Goal: Task Accomplishment & Management: Complete application form

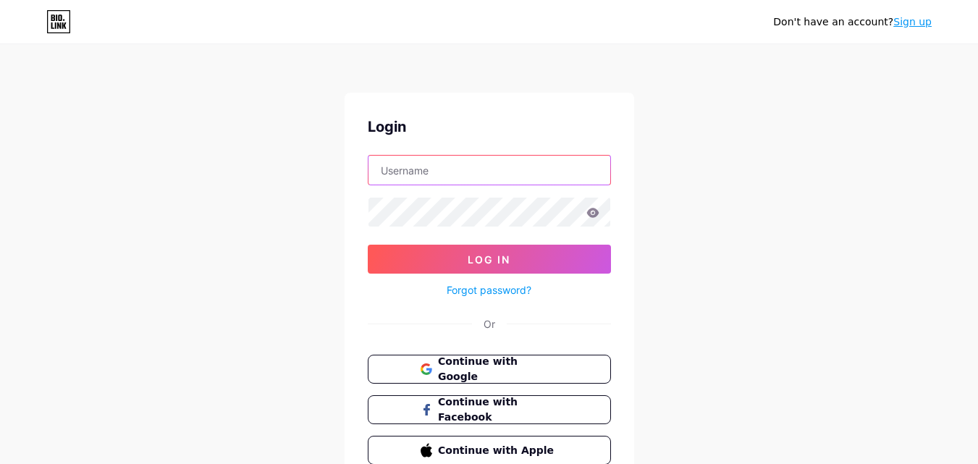
click at [431, 174] on input "text" at bounding box center [489, 170] width 242 height 29
click at [398, 174] on input "text" at bounding box center [489, 170] width 242 height 29
paste input "[EMAIL_ADDRESS][DOMAIN_NAME]"
type input "[EMAIL_ADDRESS][DOMAIN_NAME]"
click at [920, 25] on link "Sign up" at bounding box center [912, 22] width 38 height 12
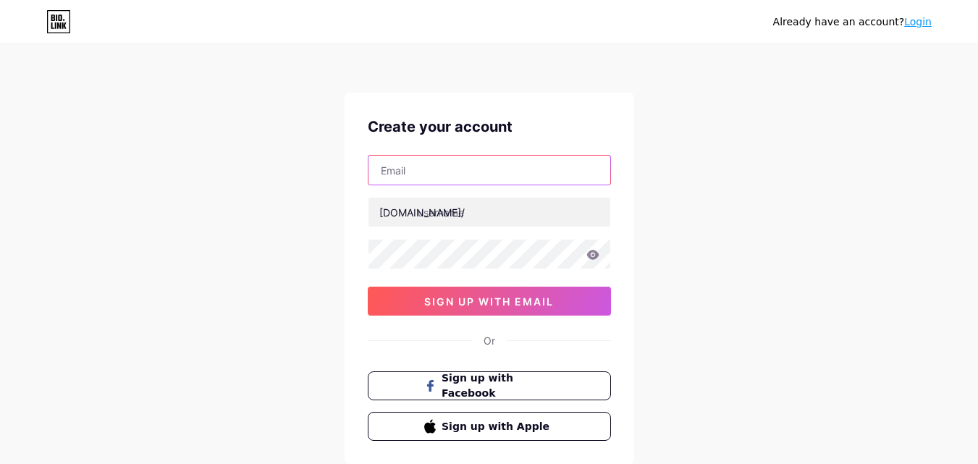
click at [464, 174] on input "text" at bounding box center [489, 170] width 242 height 29
paste input "[EMAIL_ADDRESS][DOMAIN_NAME]"
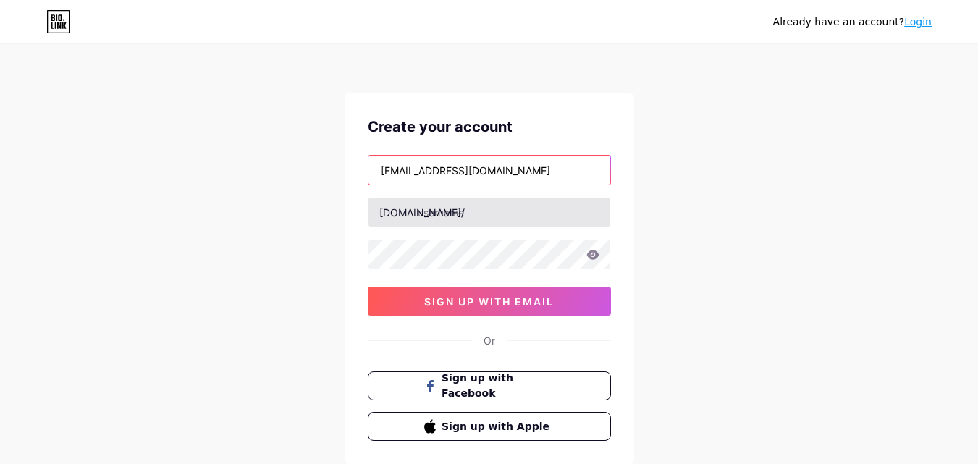
type input "[EMAIL_ADDRESS][DOMAIN_NAME]"
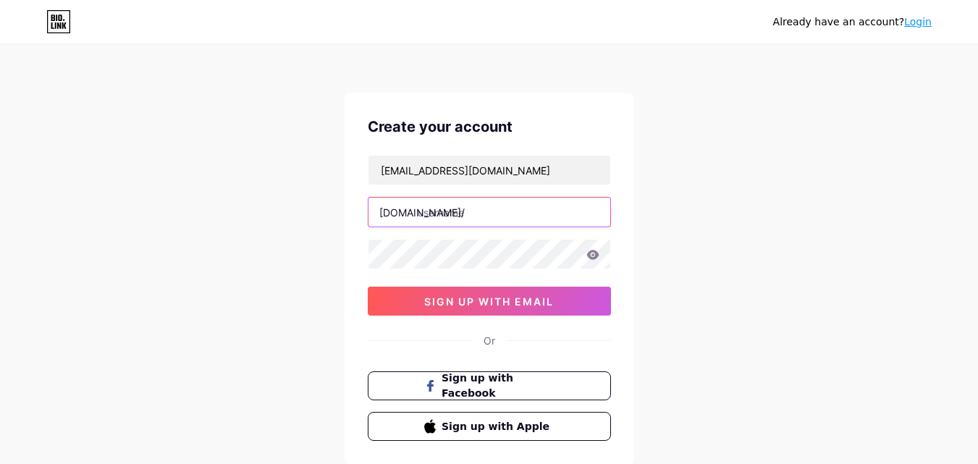
click at [431, 215] on input "text" at bounding box center [489, 212] width 242 height 29
type input "alegarciaacevedo"
click at [590, 255] on icon at bounding box center [592, 255] width 13 height 10
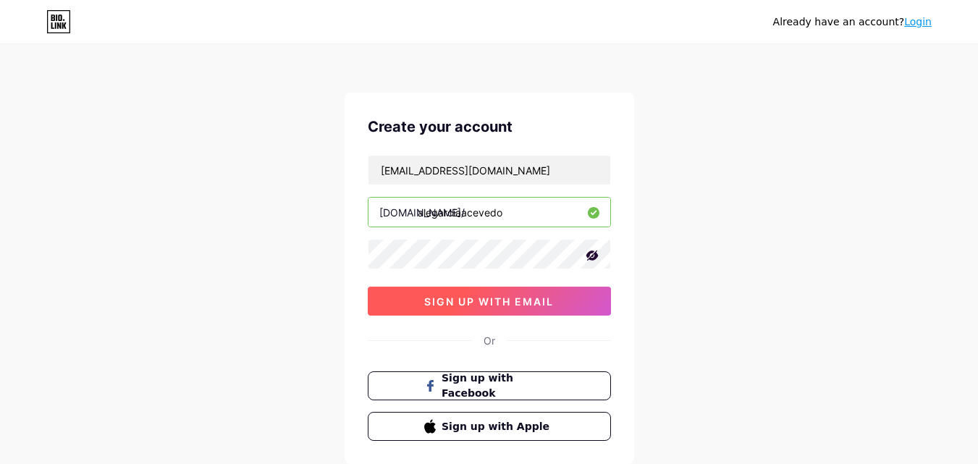
click at [463, 299] on span "sign up with email" at bounding box center [489, 301] width 130 height 12
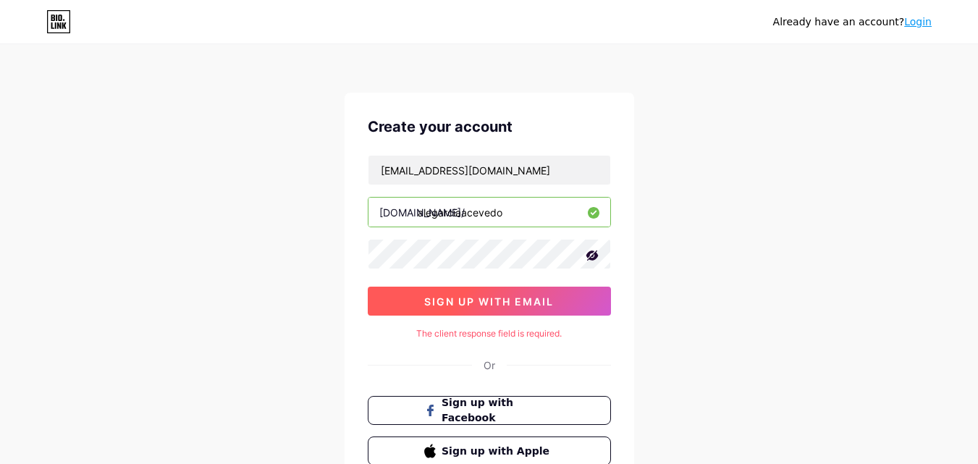
click at [486, 297] on span "sign up with email" at bounding box center [489, 301] width 130 height 12
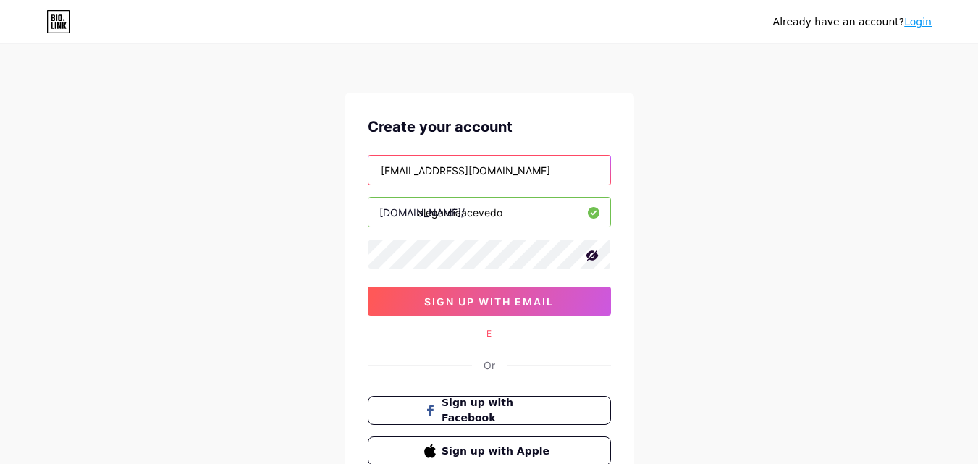
click at [480, 169] on input "[EMAIL_ADDRESS][DOMAIN_NAME]" at bounding box center [489, 170] width 242 height 29
click at [389, 169] on input "[EMAIL_ADDRESS][DOMAIN_NAME]" at bounding box center [489, 170] width 242 height 29
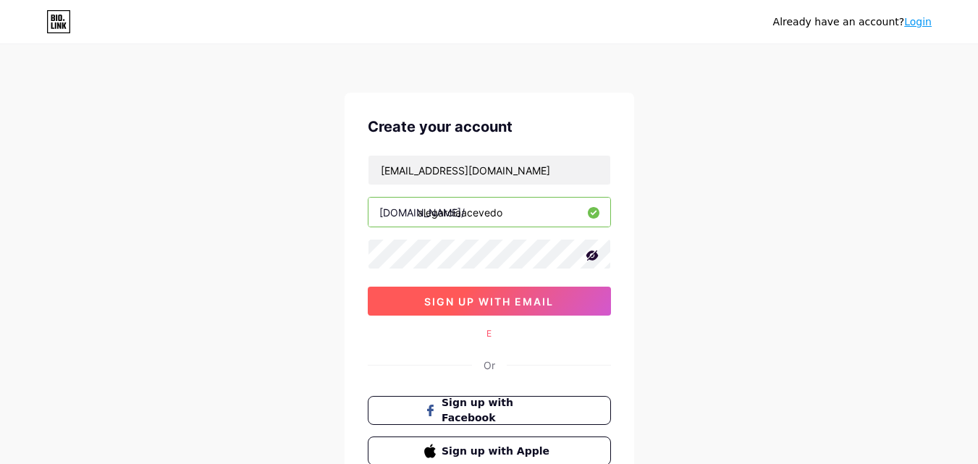
click at [475, 301] on span "sign up with email" at bounding box center [489, 301] width 130 height 12
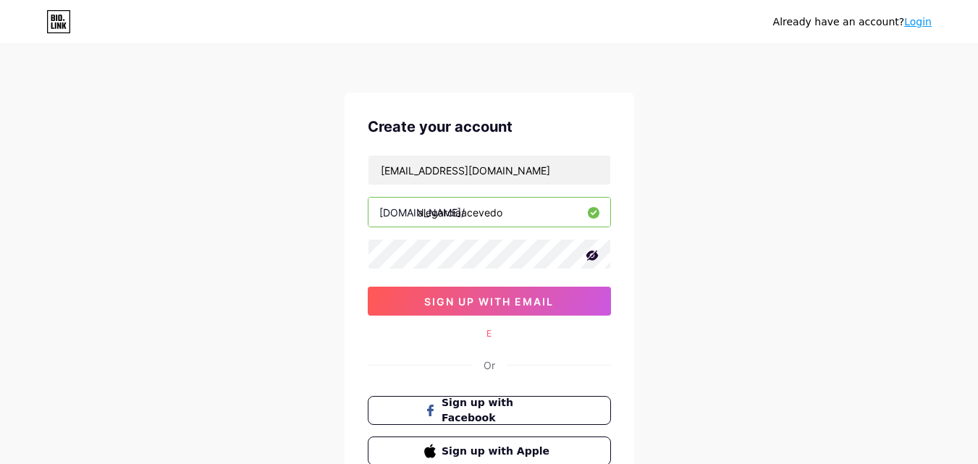
click at [923, 25] on link "Login" at bounding box center [917, 22] width 27 height 12
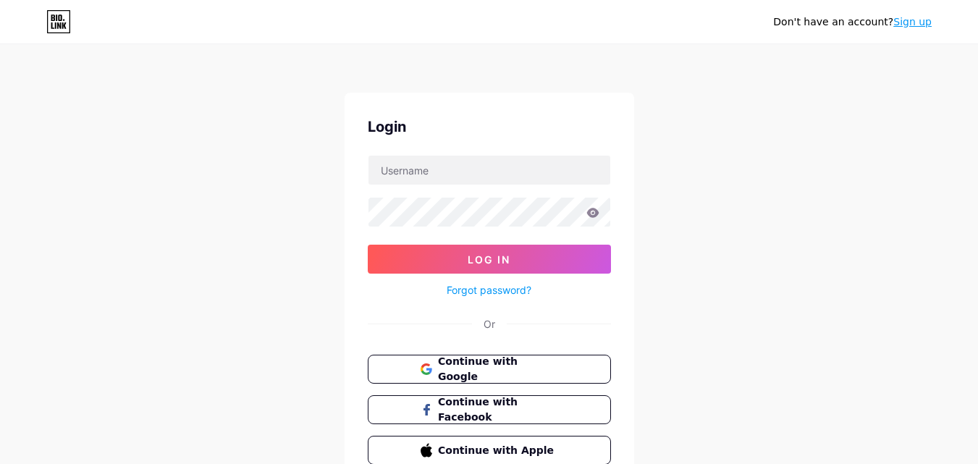
click at [912, 25] on link "Sign up" at bounding box center [912, 22] width 38 height 12
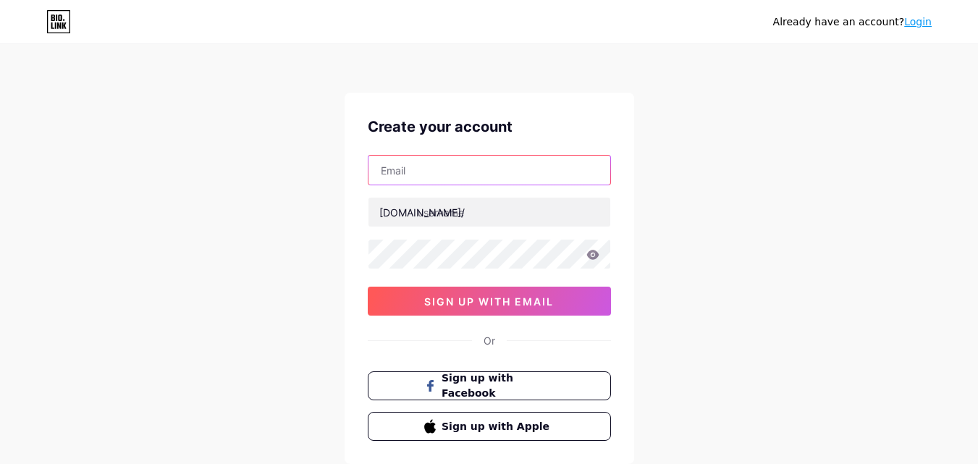
click at [431, 169] on input "text" at bounding box center [489, 170] width 242 height 29
paste input "[EMAIL_ADDRESS][DOMAIN_NAME]"
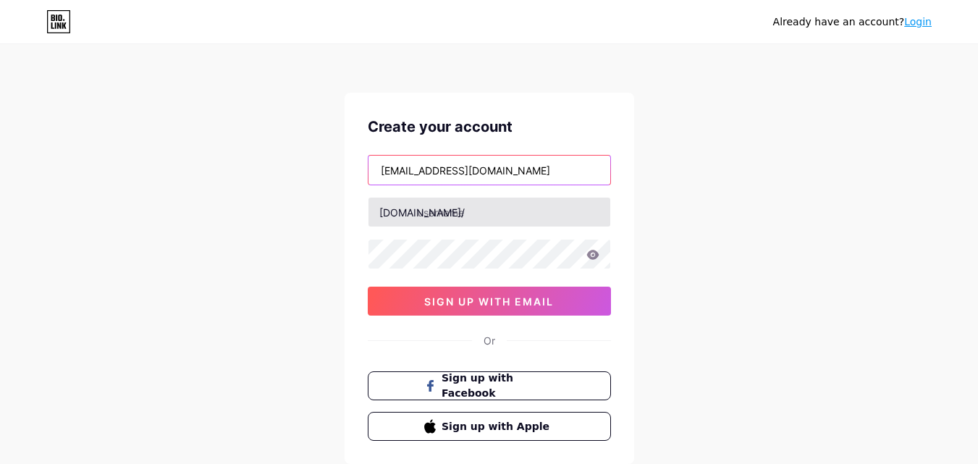
type input "[EMAIL_ADDRESS][DOMAIN_NAME]"
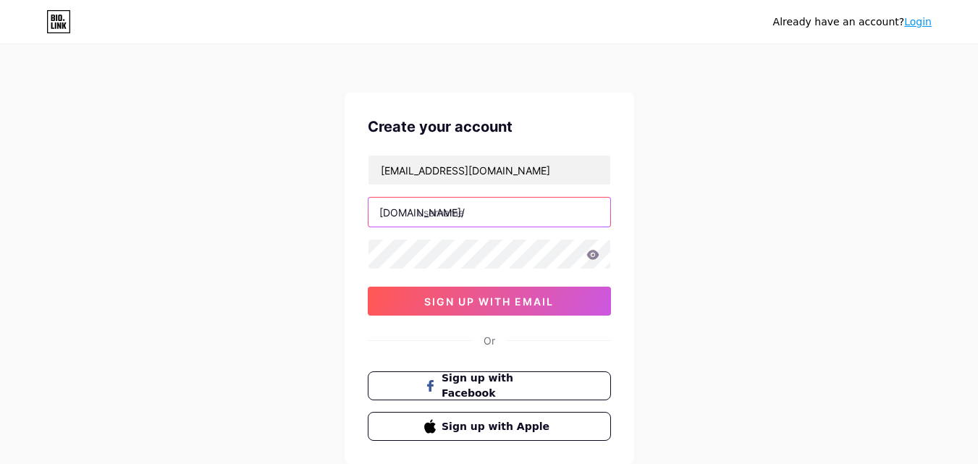
click at [420, 211] on input "text" at bounding box center [489, 212] width 242 height 29
type input "alegarciaacevedo"
click at [593, 259] on icon at bounding box center [592, 254] width 12 height 9
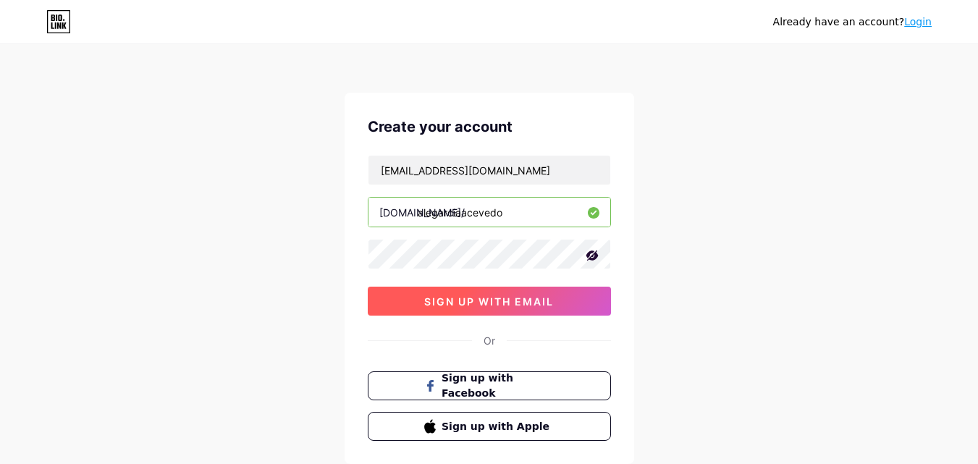
click at [500, 297] on span "sign up with email" at bounding box center [489, 301] width 130 height 12
